Goal: Task Accomplishment & Management: Complete application form

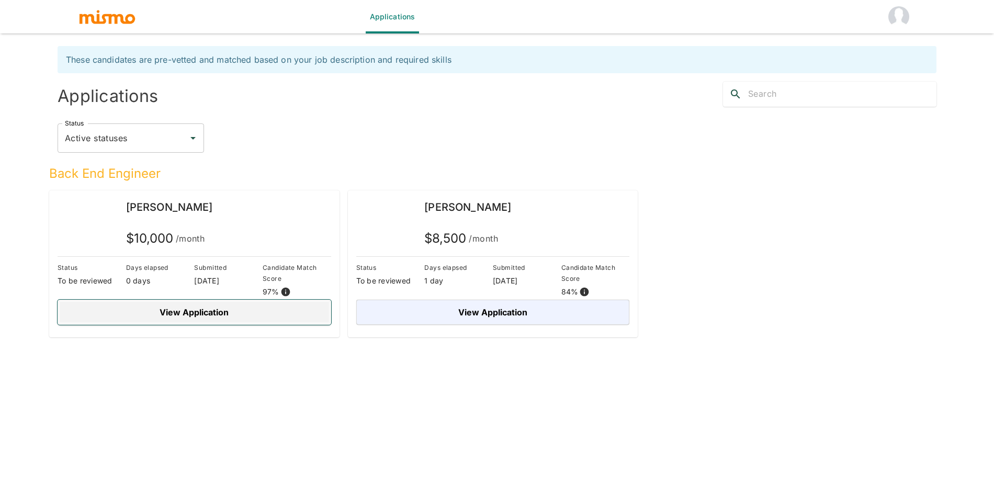
click at [244, 300] on button "View Application" at bounding box center [195, 312] width 274 height 25
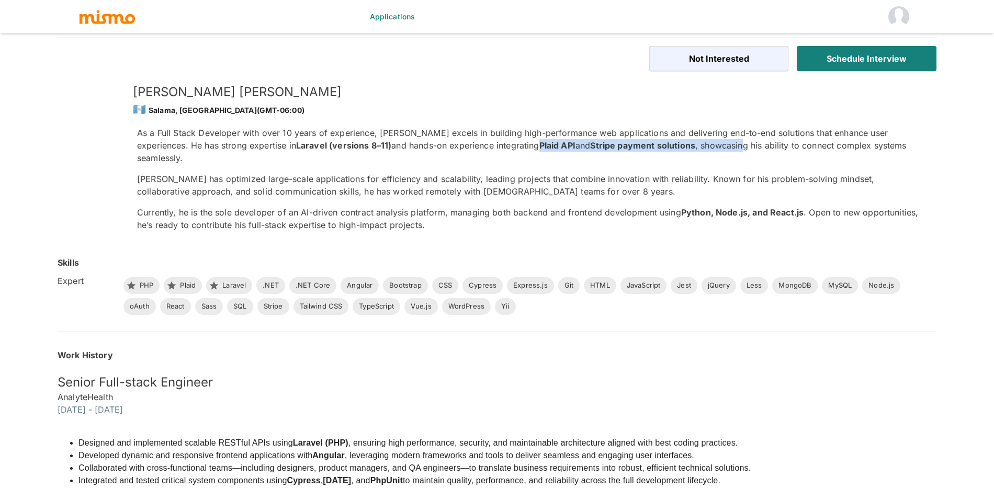
drag, startPoint x: 686, startPoint y: 143, endPoint x: 480, endPoint y: 144, distance: 205.6
click at [480, 144] on p "As a Full Stack Developer with over 10 years of experience, [PERSON_NAME] excel…" at bounding box center [528, 146] width 783 height 38
click at [539, 144] on strong "Plaid API" at bounding box center [557, 145] width 36 height 10
drag, startPoint x: 480, startPoint y: 144, endPoint x: 889, endPoint y: 152, distance: 408.6
click at [889, 152] on div "As a Full Stack Developer with over 10 years of experience, [PERSON_NAME] excel…" at bounding box center [528, 179] width 783 height 105
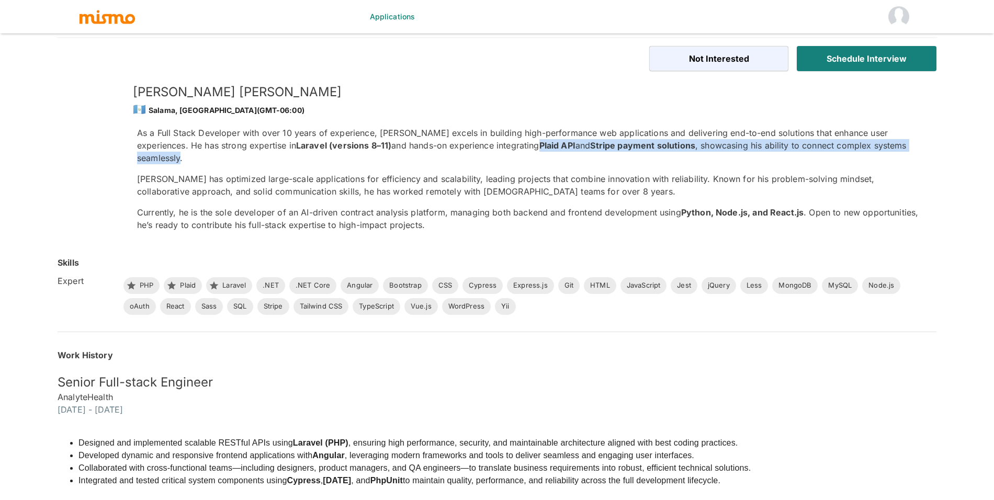
click at [894, 151] on p "As a Full Stack Developer with over 10 years of experience, [PERSON_NAME] excel…" at bounding box center [528, 146] width 783 height 38
drag, startPoint x: 899, startPoint y: 148, endPoint x: 614, endPoint y: 146, distance: 285.6
click at [614, 146] on p "As a Full Stack Developer with over 10 years of experience, [PERSON_NAME] excel…" at bounding box center [528, 146] width 783 height 38
click at [614, 146] on strong "Stripe payment solutions" at bounding box center [642, 145] width 105 height 10
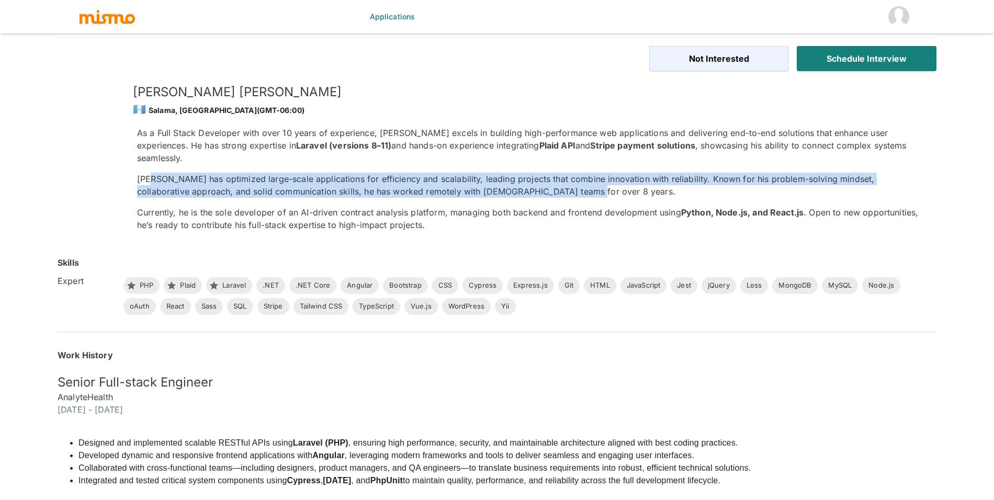
drag, startPoint x: 151, startPoint y: 172, endPoint x: 676, endPoint y: 182, distance: 525.2
click at [676, 182] on p "[PERSON_NAME] has optimized large-scale applications for efficiency and scalabi…" at bounding box center [528, 185] width 783 height 25
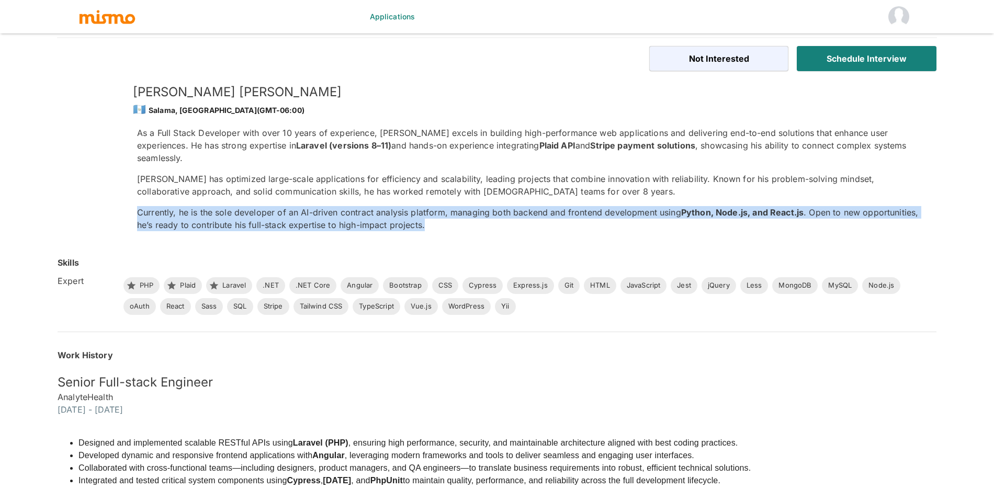
drag, startPoint x: 175, startPoint y: 189, endPoint x: 435, endPoint y: 216, distance: 261.3
click at [435, 216] on div "As a Full Stack Developer with over 10 years of experience, [PERSON_NAME] excel…" at bounding box center [528, 179] width 783 height 105
click at [435, 216] on p "Currently, he is the sole developer of an AI-driven contract analysis platform,…" at bounding box center [528, 218] width 783 height 25
drag, startPoint x: 453, startPoint y: 216, endPoint x: 178, endPoint y: 189, distance: 276.5
click at [178, 189] on div "As a Full Stack Developer with over 10 years of experience, [PERSON_NAME] excel…" at bounding box center [528, 179] width 783 height 105
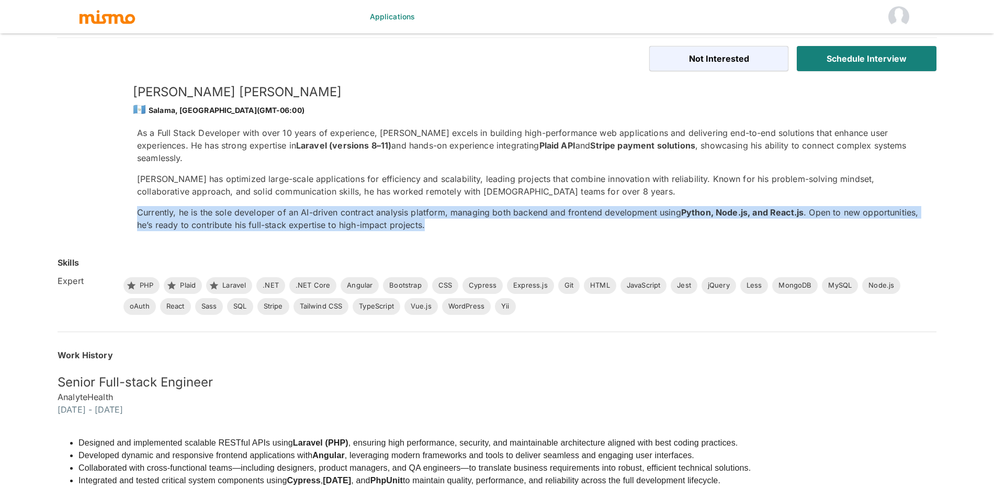
click at [178, 189] on div "As a Full Stack Developer with over 10 years of experience, [PERSON_NAME] excel…" at bounding box center [528, 179] width 783 height 105
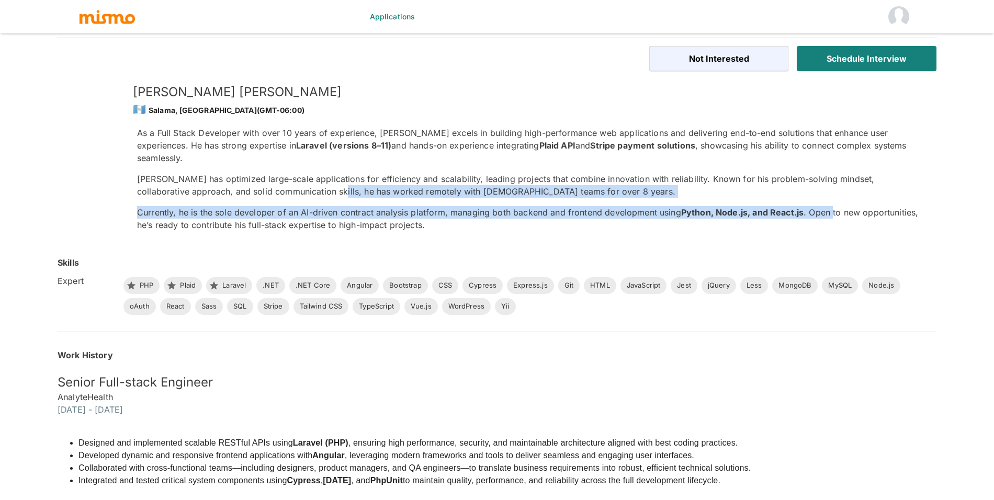
drag, startPoint x: 834, startPoint y: 198, endPoint x: 314, endPoint y: 174, distance: 521.0
click at [314, 174] on div "As a Full Stack Developer with over 10 years of experience, [PERSON_NAME] excel…" at bounding box center [528, 179] width 783 height 105
click at [314, 174] on p "[PERSON_NAME] has optimized large-scale applications for efficiency and scalabi…" at bounding box center [528, 185] width 783 height 25
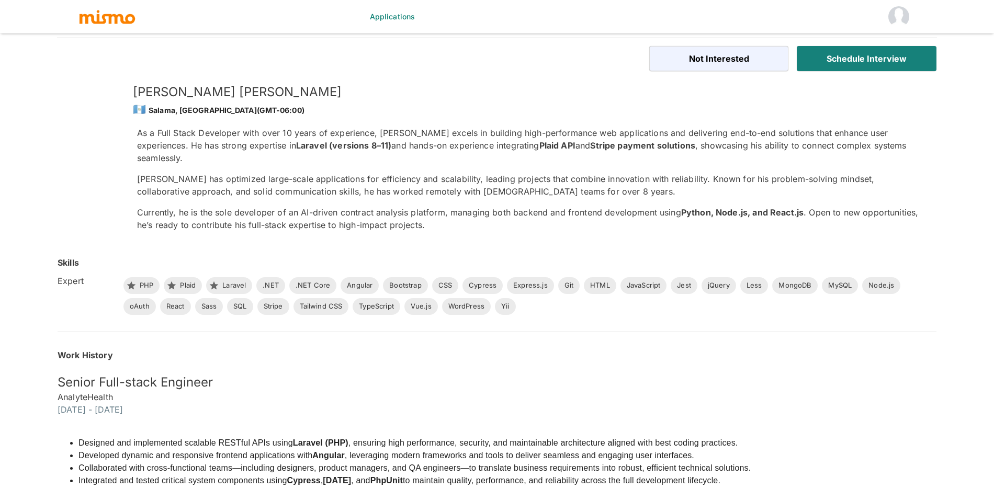
click at [224, 174] on p "[PERSON_NAME] has optimized large-scale applications for efficiency and scalabi…" at bounding box center [528, 185] width 783 height 25
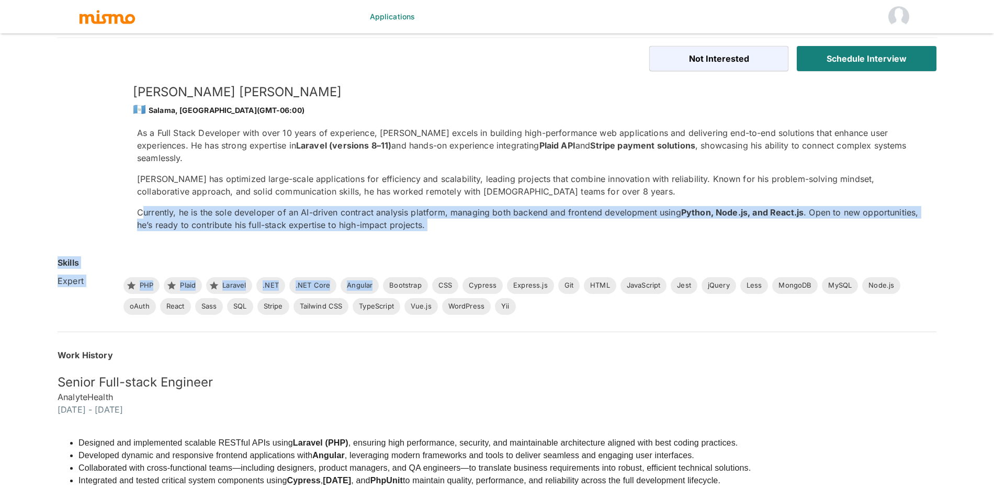
drag, startPoint x: 144, startPoint y: 205, endPoint x: 423, endPoint y: 230, distance: 279.9
click at [423, 231] on div "Skills Expert PHP Plaid Laravel .NET .NET Core Angular Bootstrap CSS Cypress Ex…" at bounding box center [484, 273] width 904 height 84
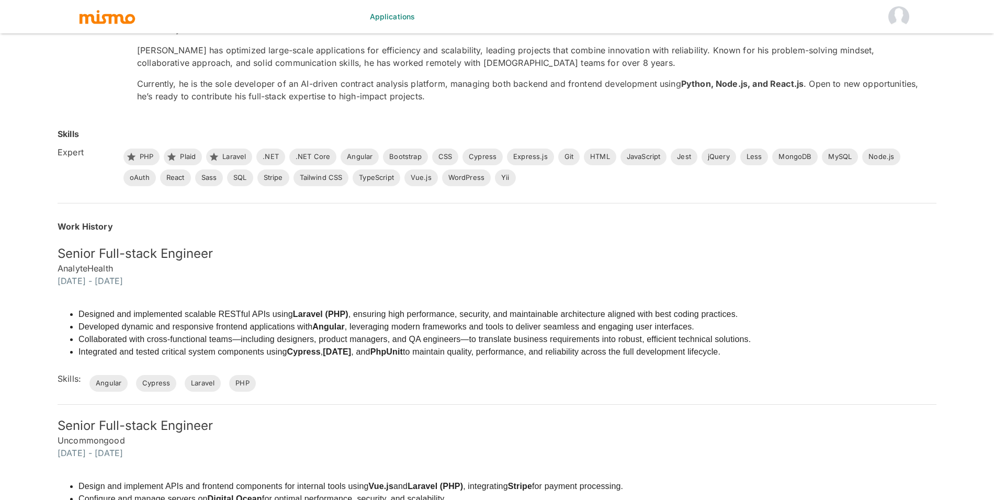
scroll to position [132, 0]
